Goal: Task Accomplishment & Management: Complete application form

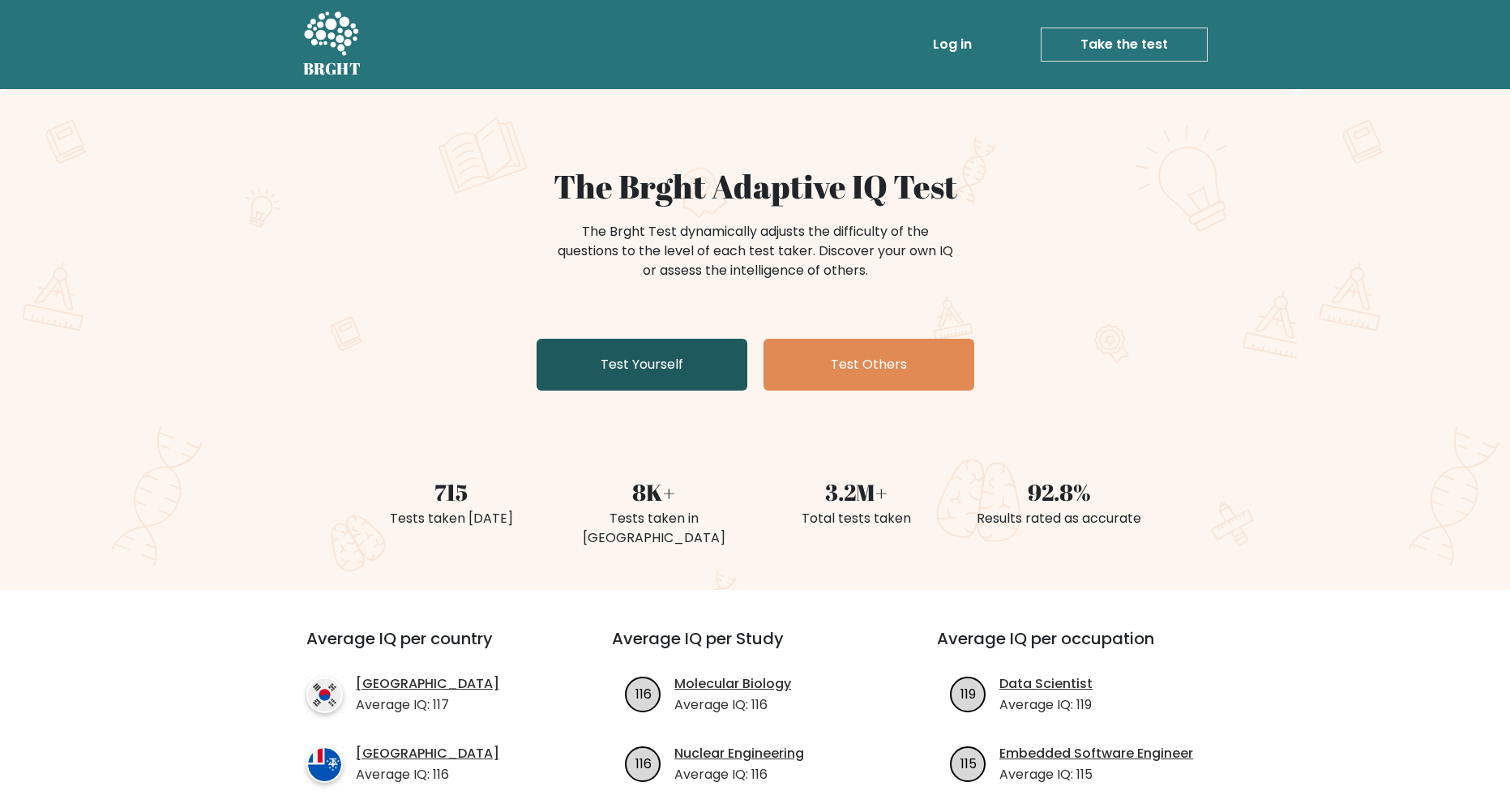
click at [649, 375] on link "Test Yourself" at bounding box center [641, 365] width 211 height 52
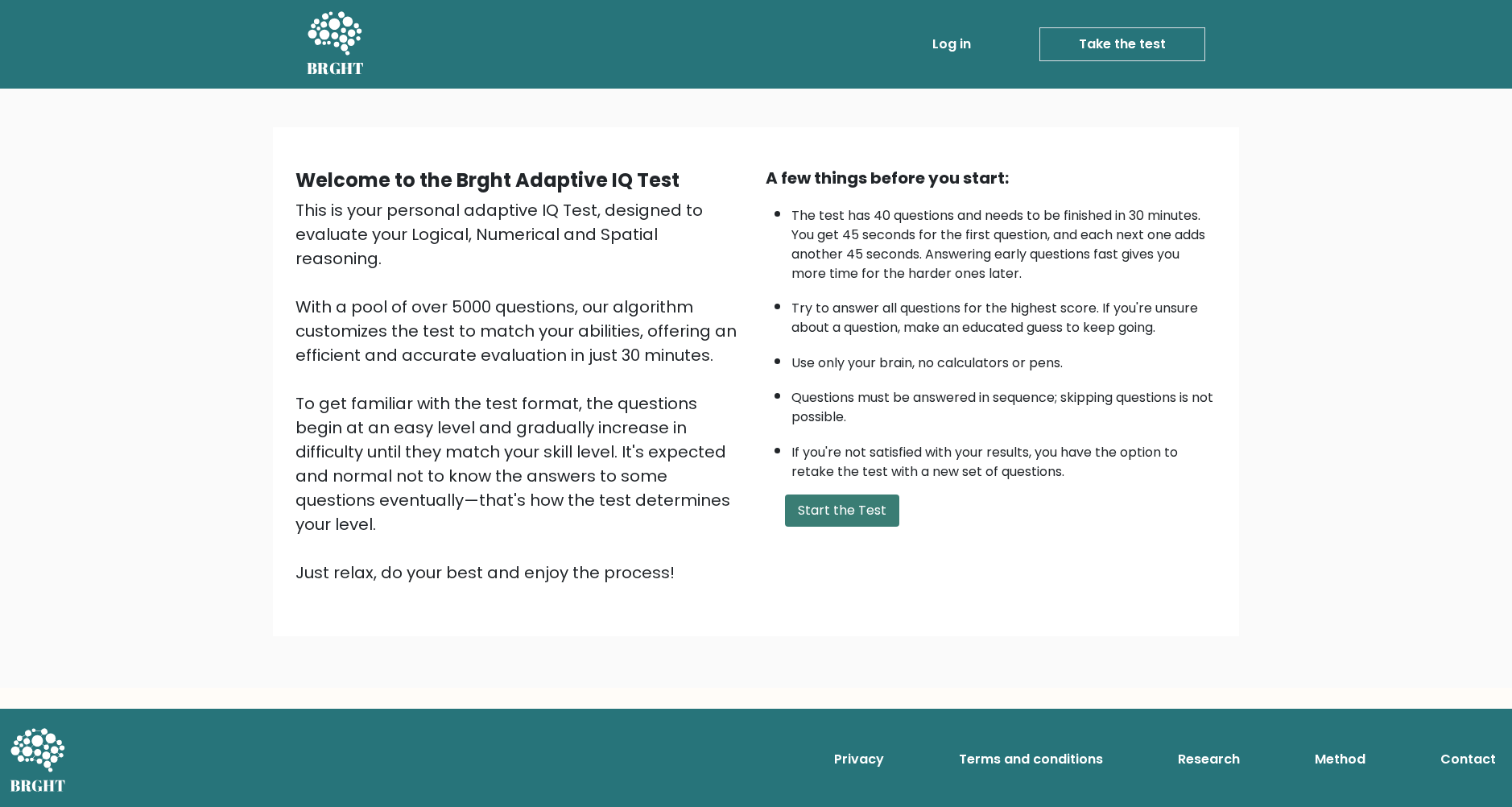
click at [833, 515] on button "Start the Test" at bounding box center [843, 511] width 114 height 33
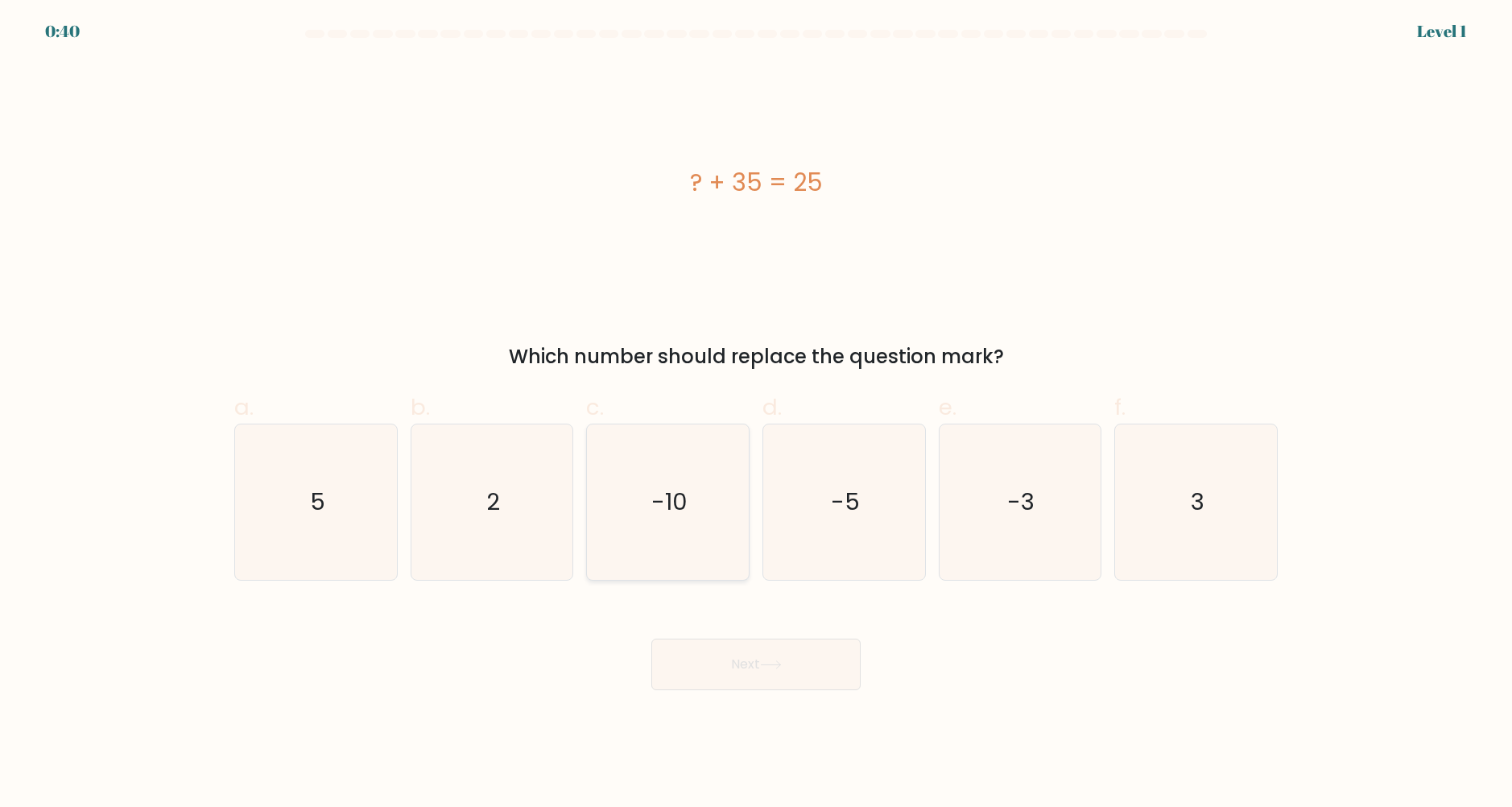
click at [739, 498] on icon "-10" at bounding box center [669, 502] width 156 height 156
click at [756, 414] on input "c. -10" at bounding box center [756, 408] width 1 height 11
radio input "true"
click at [720, 647] on button "Next" at bounding box center [756, 664] width 209 height 52
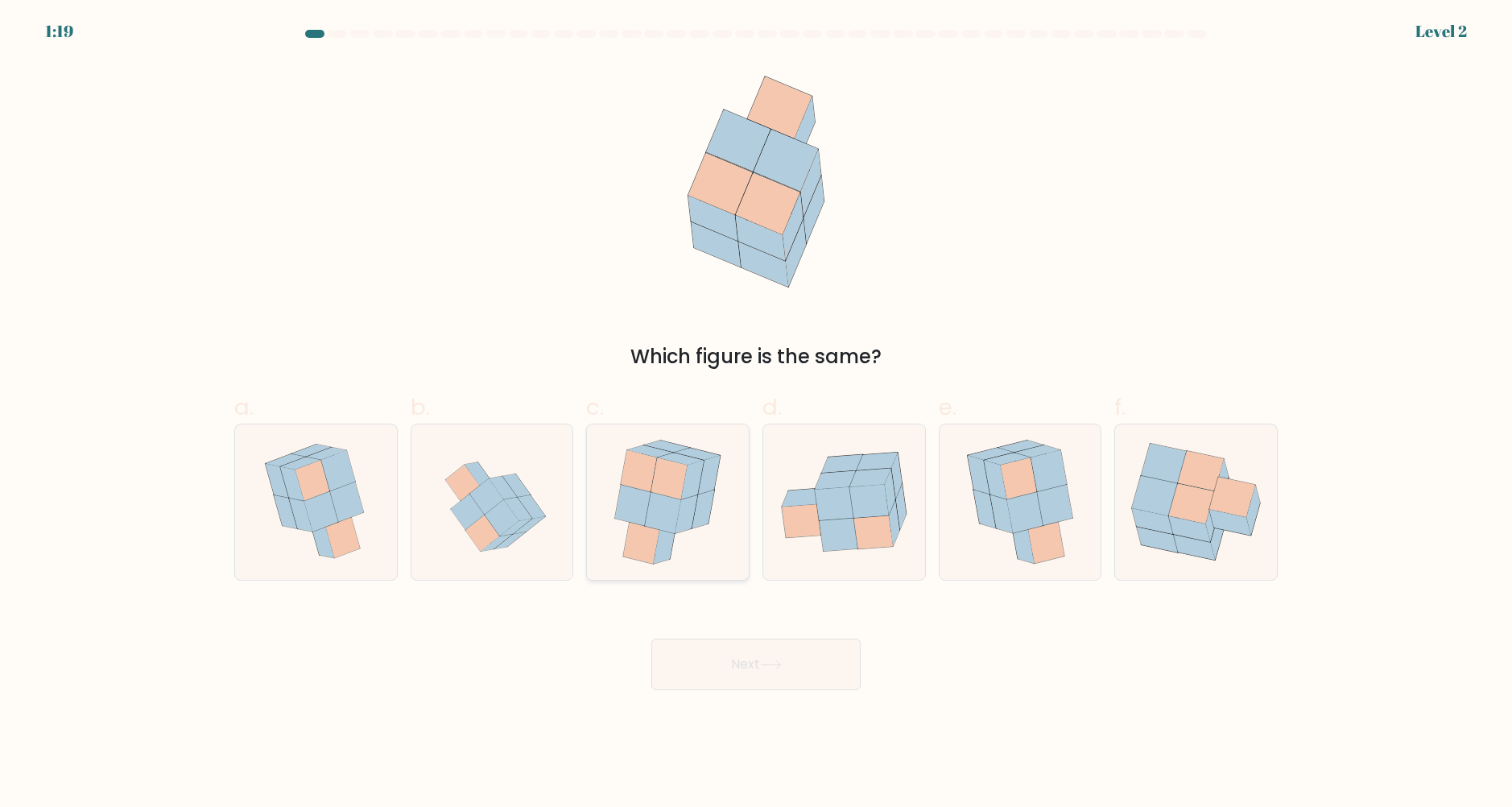
click at [699, 523] on icon at bounding box center [703, 508] width 23 height 39
click at [756, 414] on input "c." at bounding box center [756, 408] width 1 height 11
radio input "true"
click at [770, 651] on button "Next" at bounding box center [756, 664] width 209 height 52
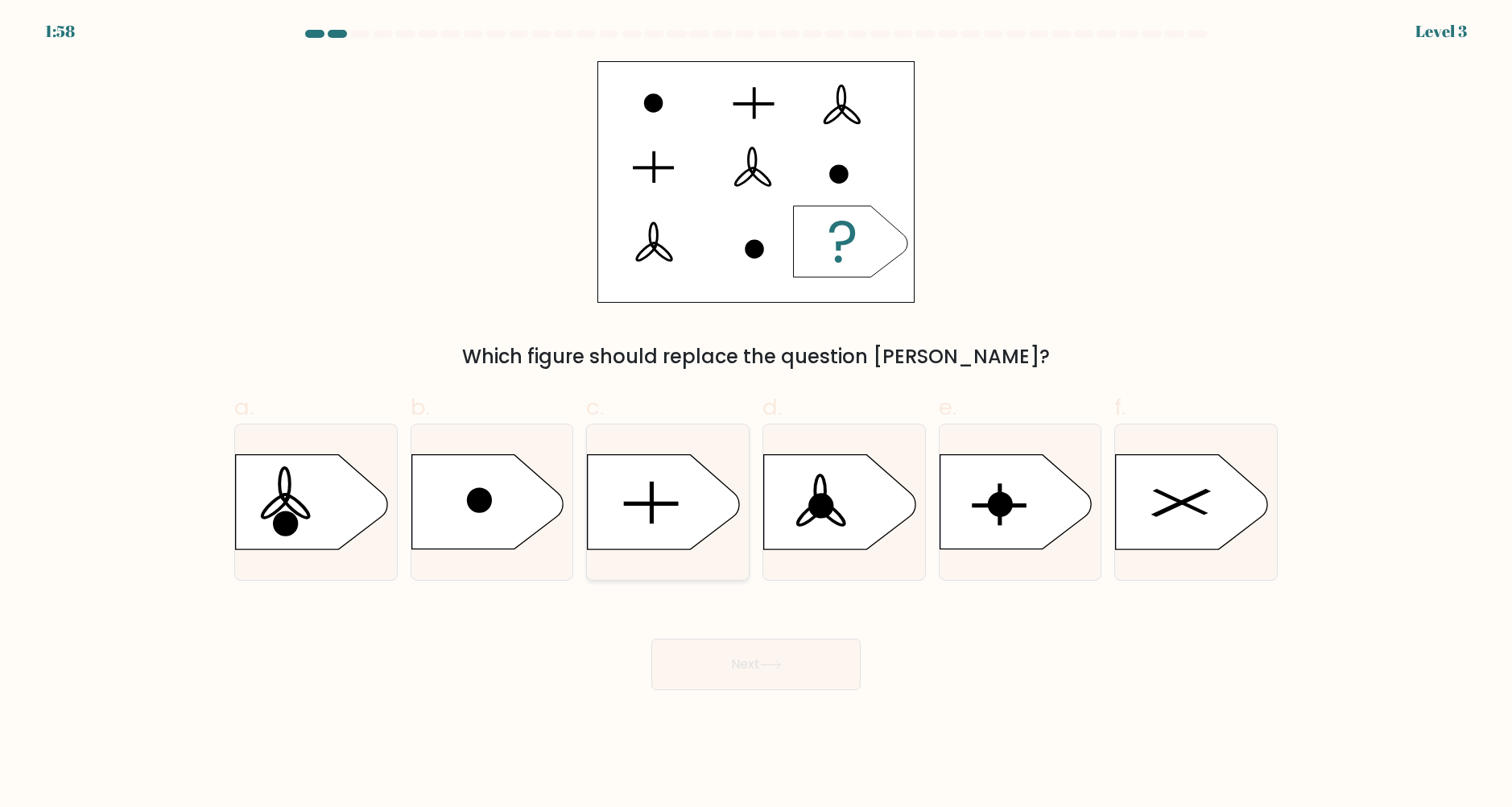
click at [716, 531] on icon at bounding box center [668, 502] width 162 height 96
click at [756, 414] on input "c." at bounding box center [756, 408] width 1 height 11
radio input "true"
click at [739, 658] on button "Next" at bounding box center [756, 664] width 209 height 52
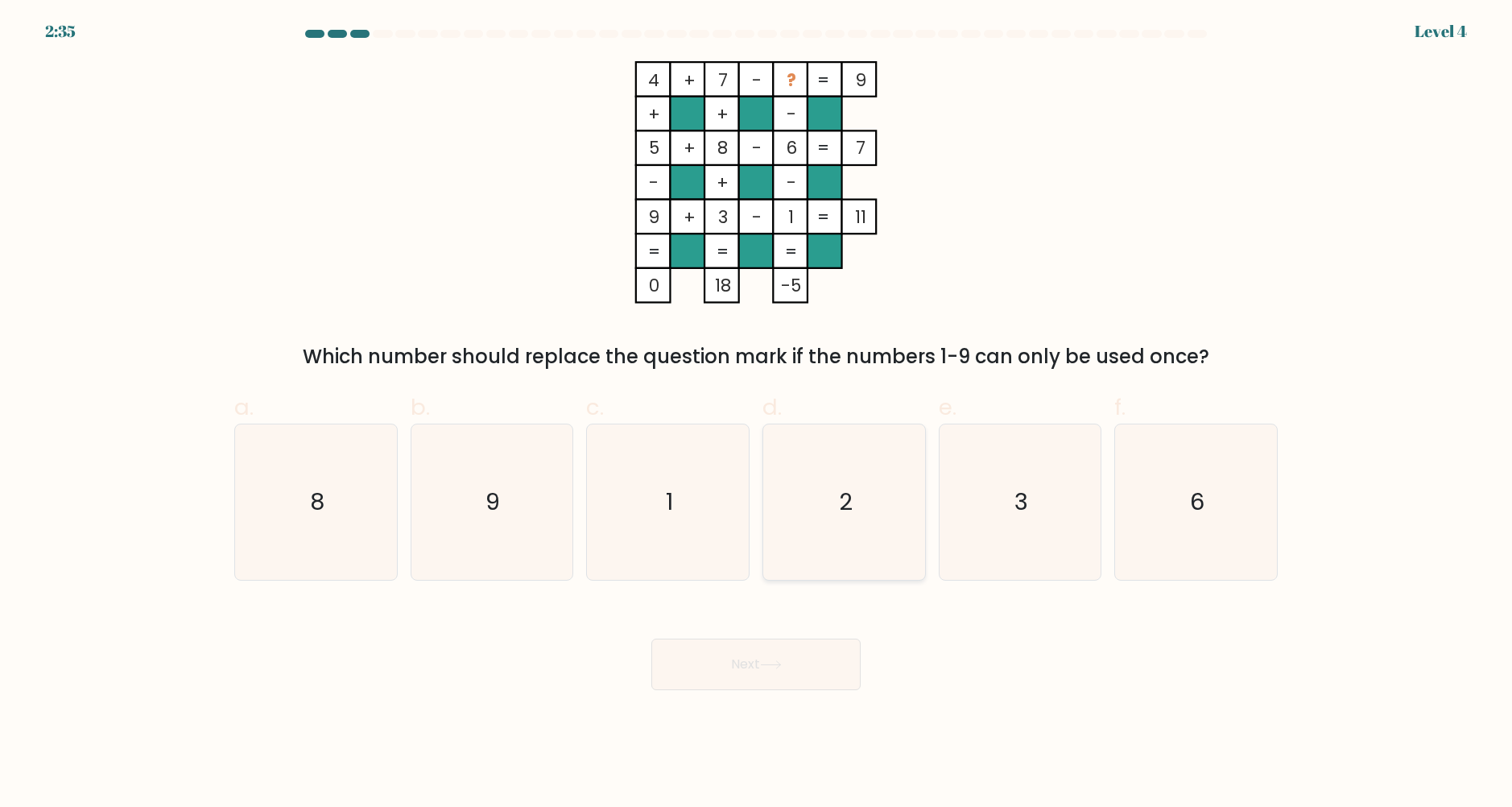
click at [893, 496] on icon "2" at bounding box center [844, 502] width 156 height 156
click at [756, 414] on input "d. 2" at bounding box center [756, 408] width 1 height 11
radio input "true"
click at [771, 662] on icon at bounding box center [771, 665] width 22 height 9
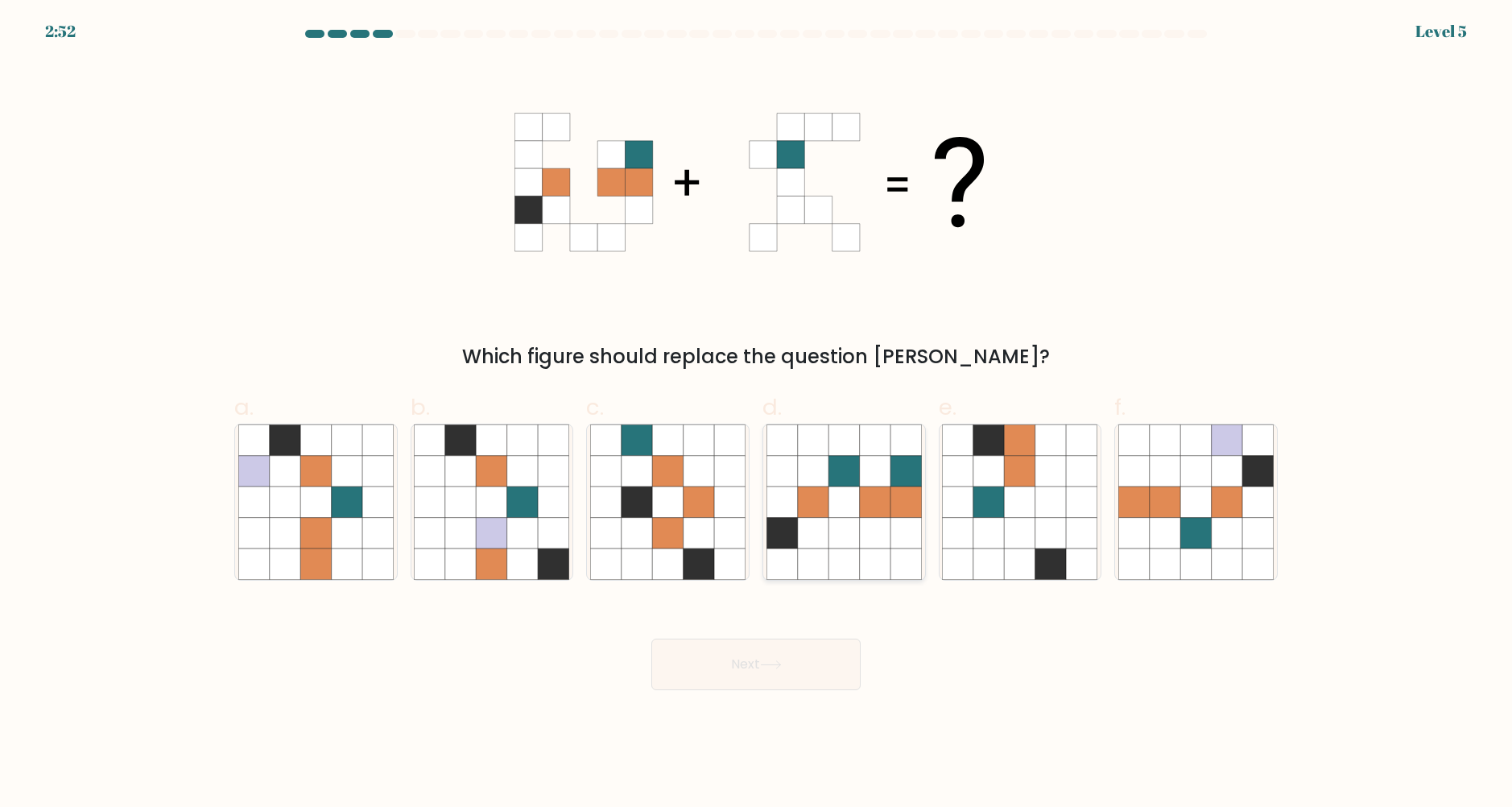
click at [887, 508] on icon at bounding box center [875, 502] width 31 height 31
click at [756, 414] on input "d." at bounding box center [756, 408] width 1 height 11
radio input "true"
click at [766, 659] on button "Next" at bounding box center [756, 664] width 209 height 52
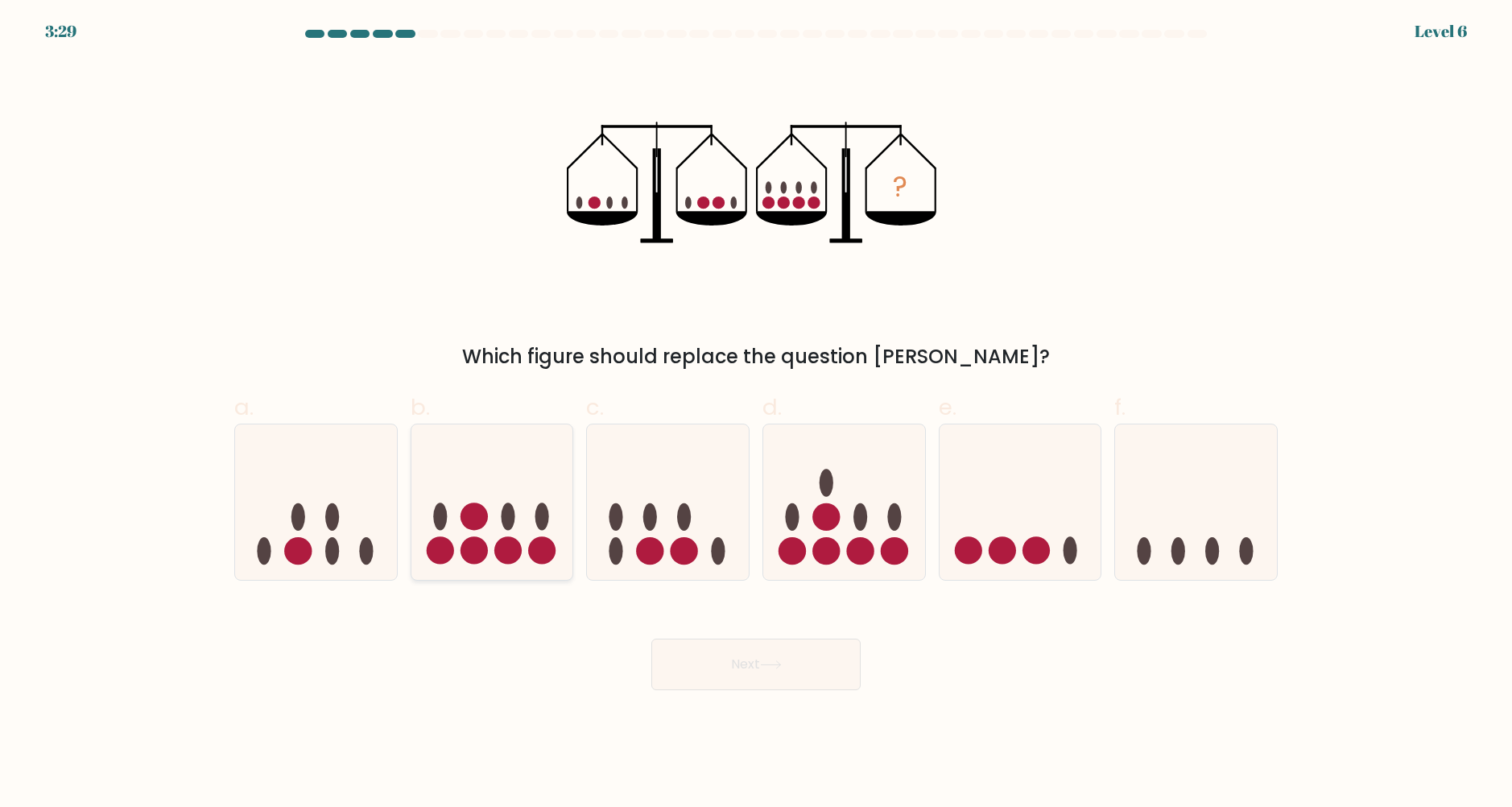
click at [507, 501] on icon at bounding box center [492, 502] width 162 height 134
click at [756, 414] on input "b." at bounding box center [756, 408] width 1 height 11
radio input "true"
click at [735, 658] on button "Next" at bounding box center [756, 664] width 209 height 52
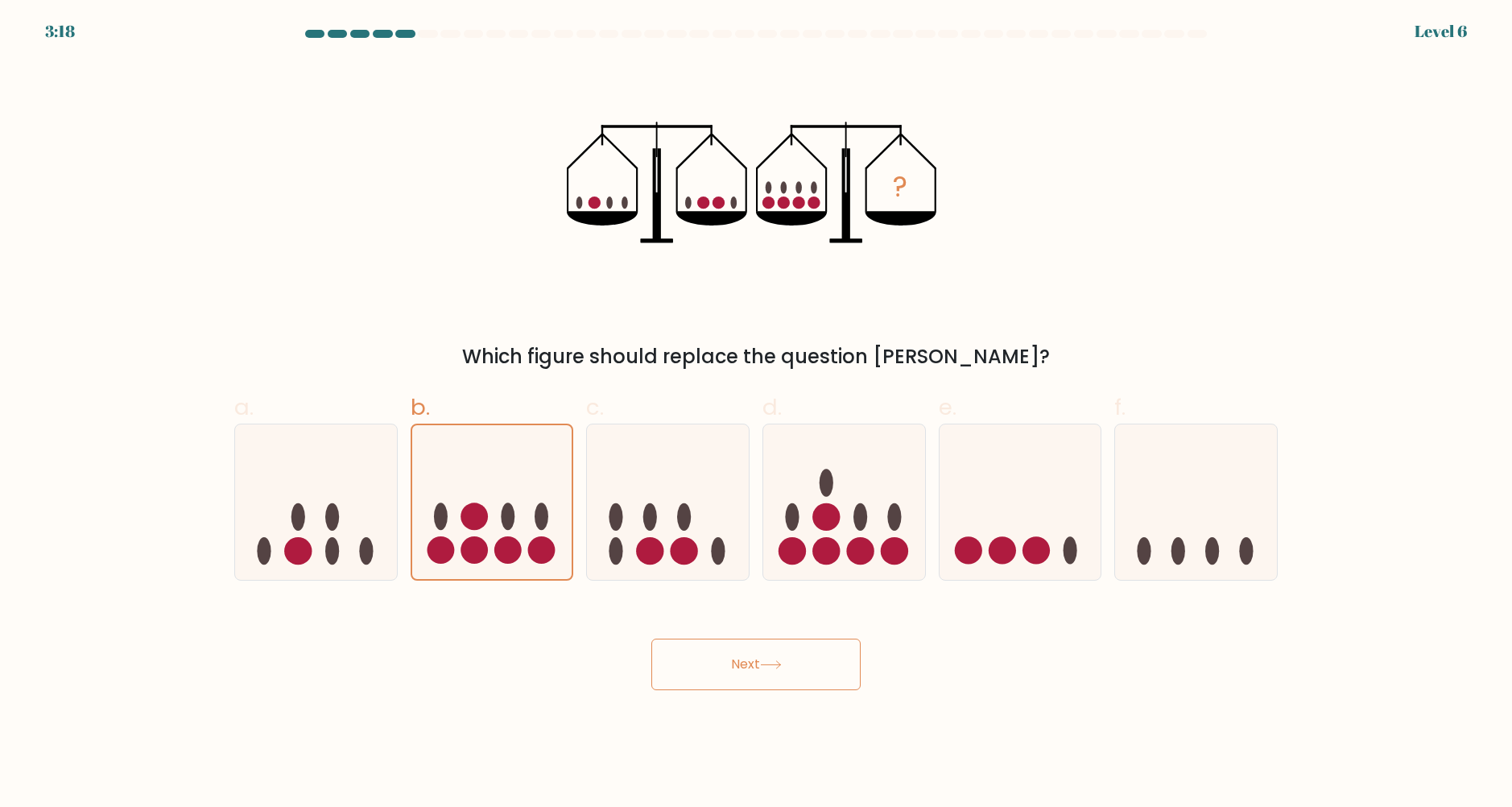
click at [754, 664] on button "Next" at bounding box center [756, 664] width 209 height 52
click at [633, 540] on icon at bounding box center [668, 502] width 162 height 134
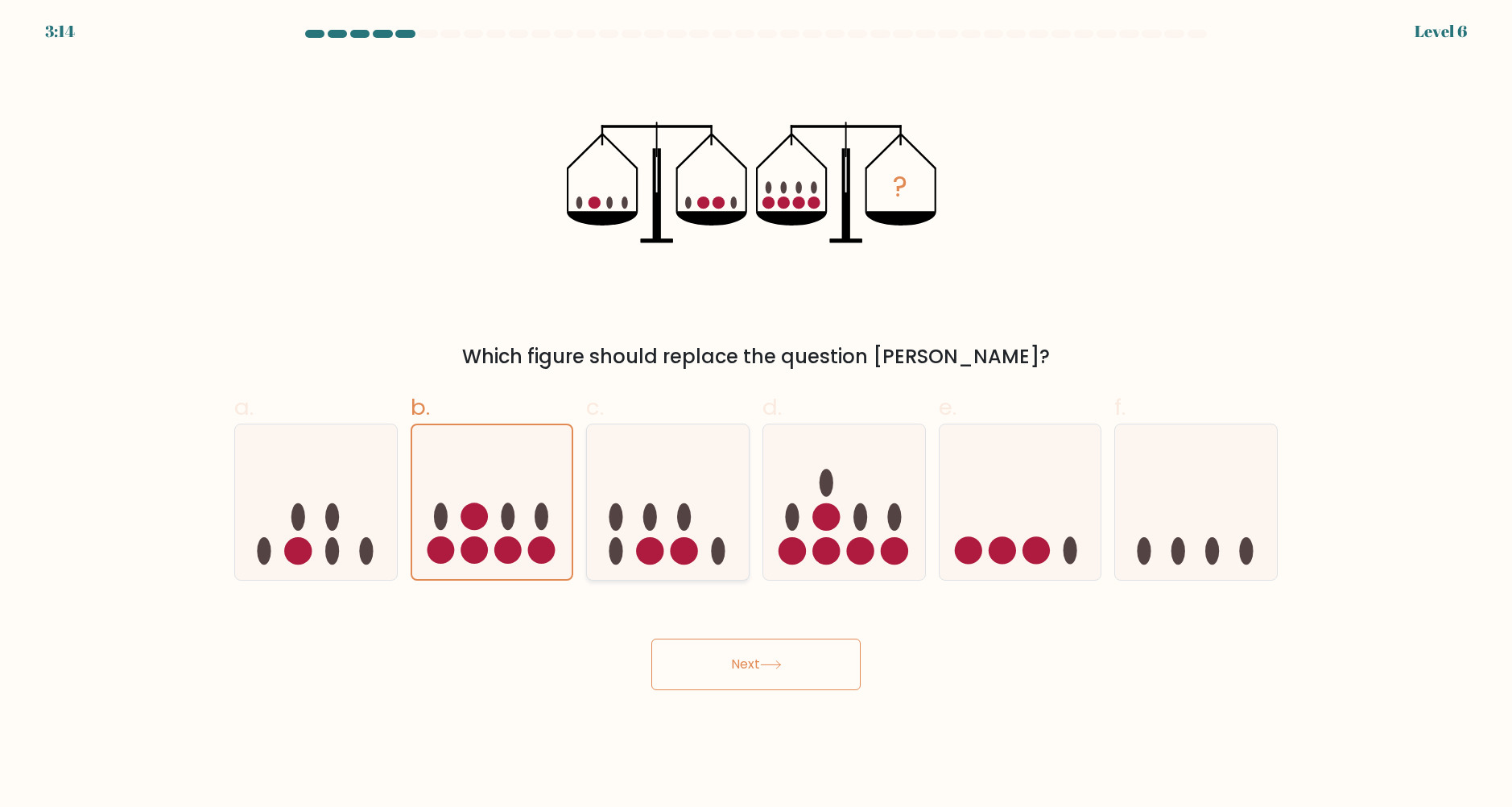
click at [756, 414] on input "c." at bounding box center [756, 408] width 1 height 11
radio input "true"
click at [525, 508] on icon at bounding box center [492, 502] width 162 height 134
click at [756, 414] on input "b." at bounding box center [756, 408] width 1 height 11
radio input "true"
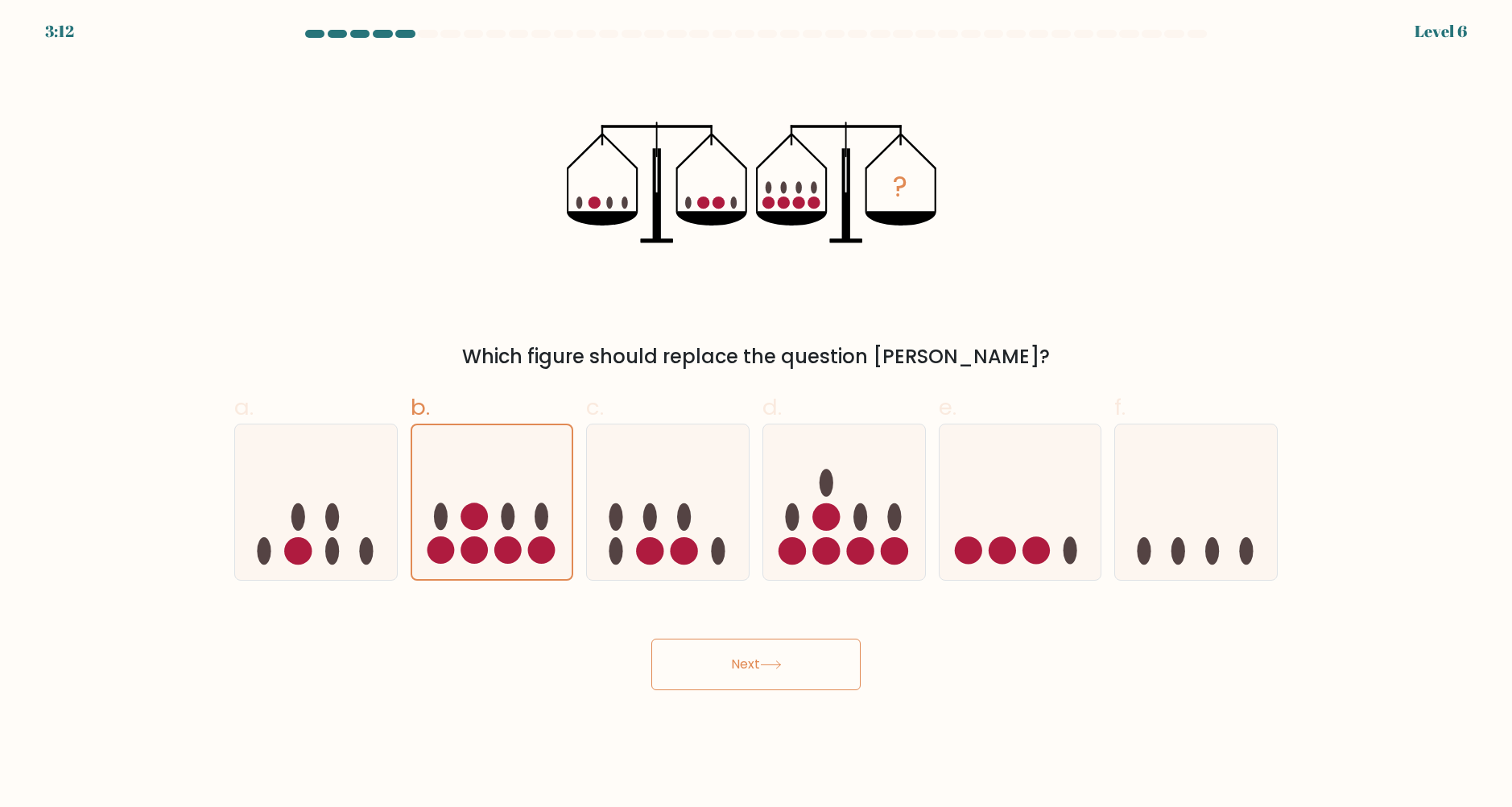
click at [824, 648] on button "Next" at bounding box center [756, 664] width 209 height 52
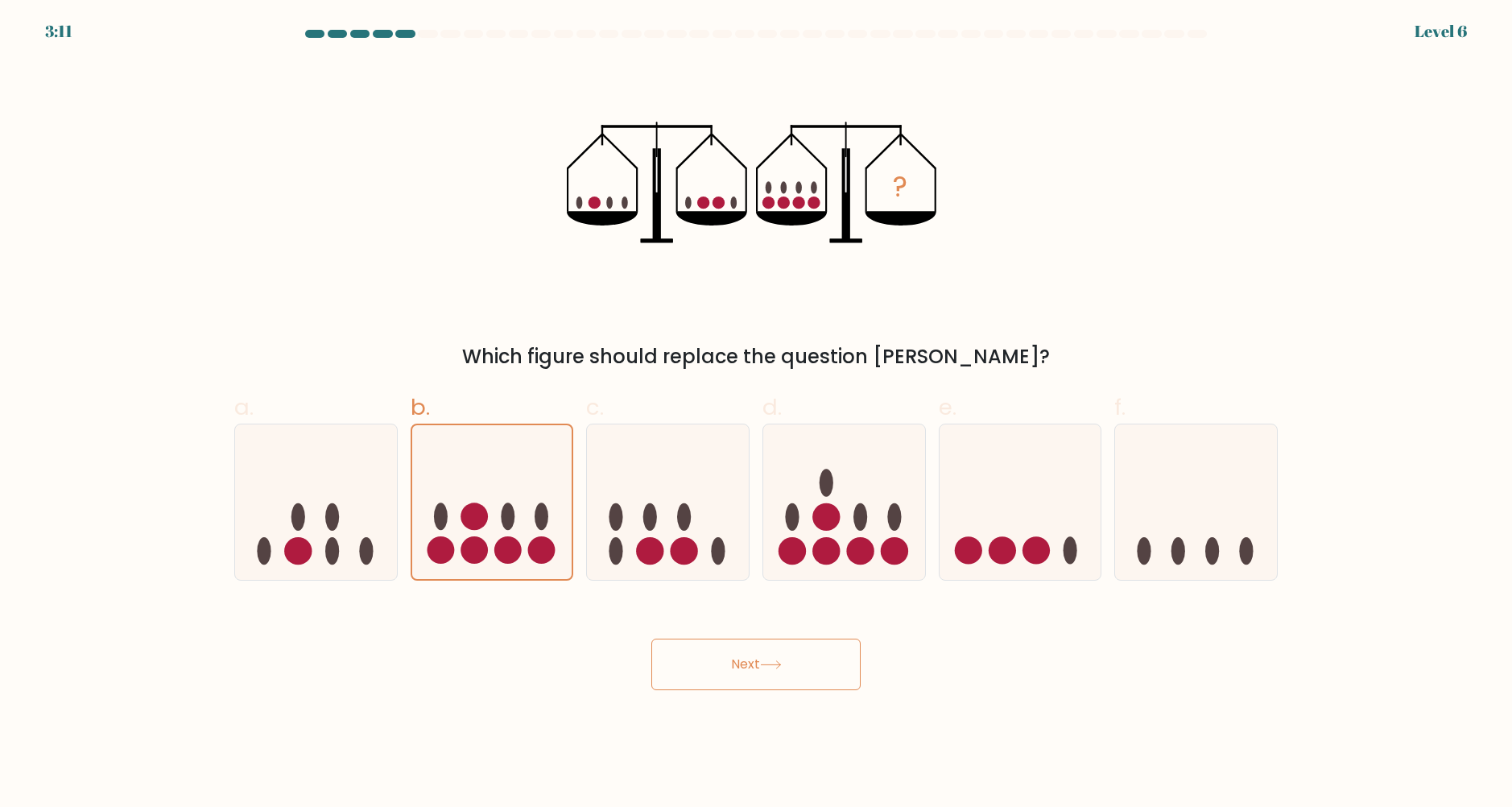
click at [824, 648] on button "Next" at bounding box center [756, 664] width 209 height 52
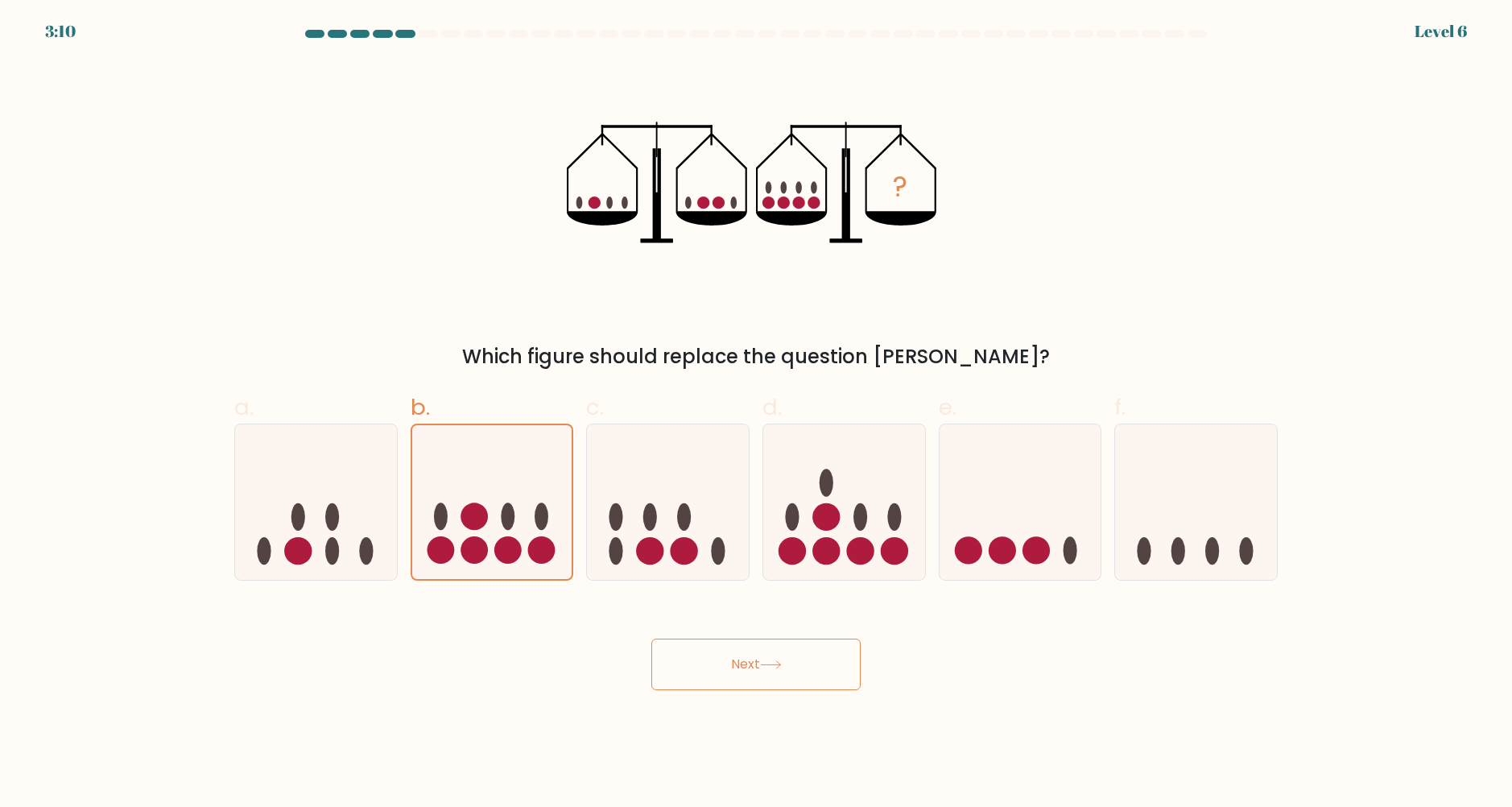
click at [824, 648] on button "Next" at bounding box center [756, 664] width 209 height 52
drag, startPoint x: 400, startPoint y: 29, endPoint x: 371, endPoint y: 34, distance: 29.4
click at [371, 34] on body "3:07 Level 6" at bounding box center [756, 403] width 1512 height 807
click at [371, 34] on at bounding box center [756, 34] width 905 height 8
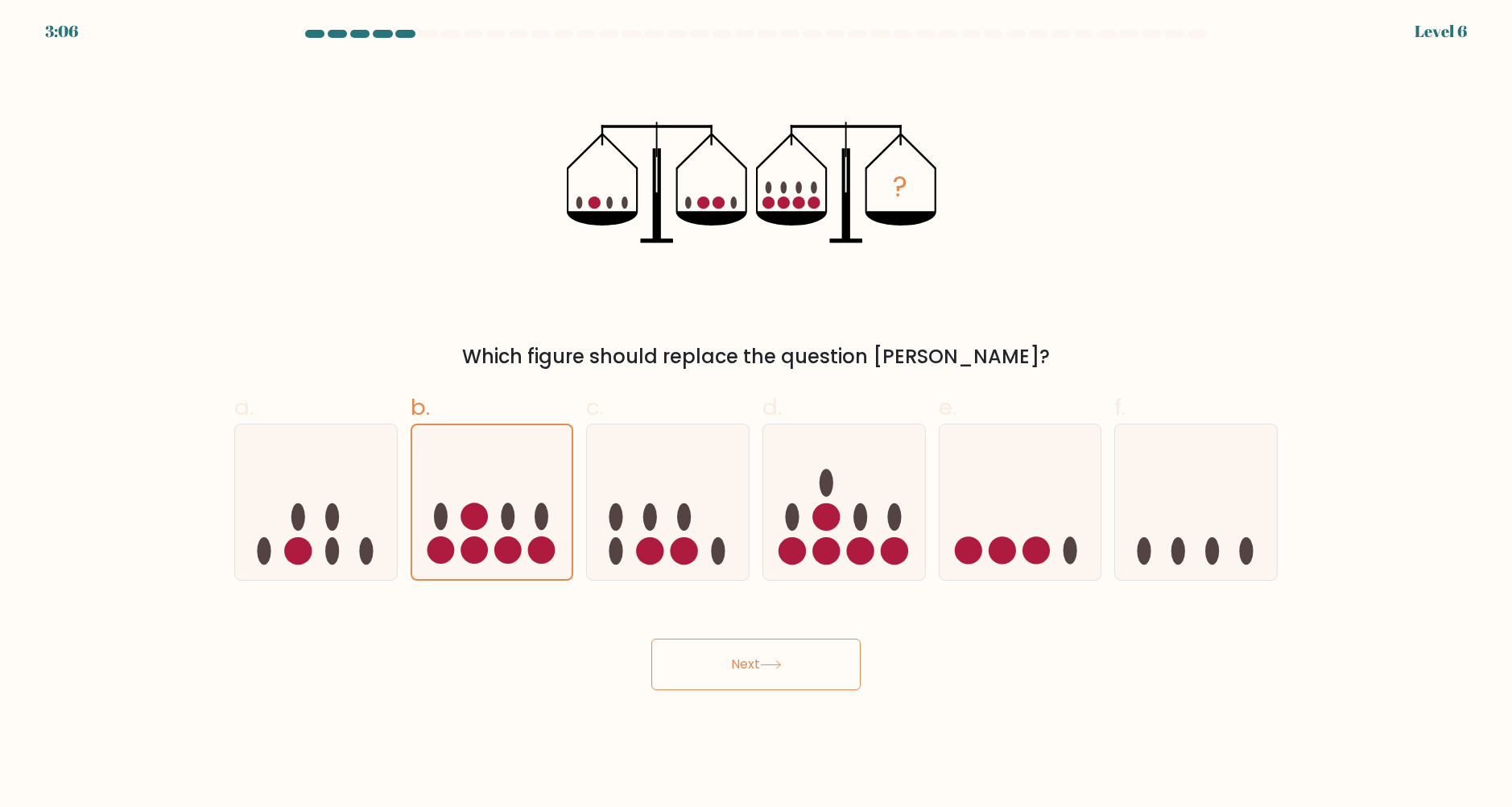
click at [371, 34] on at bounding box center [756, 34] width 905 height 8
